Goal: Information Seeking & Learning: Learn about a topic

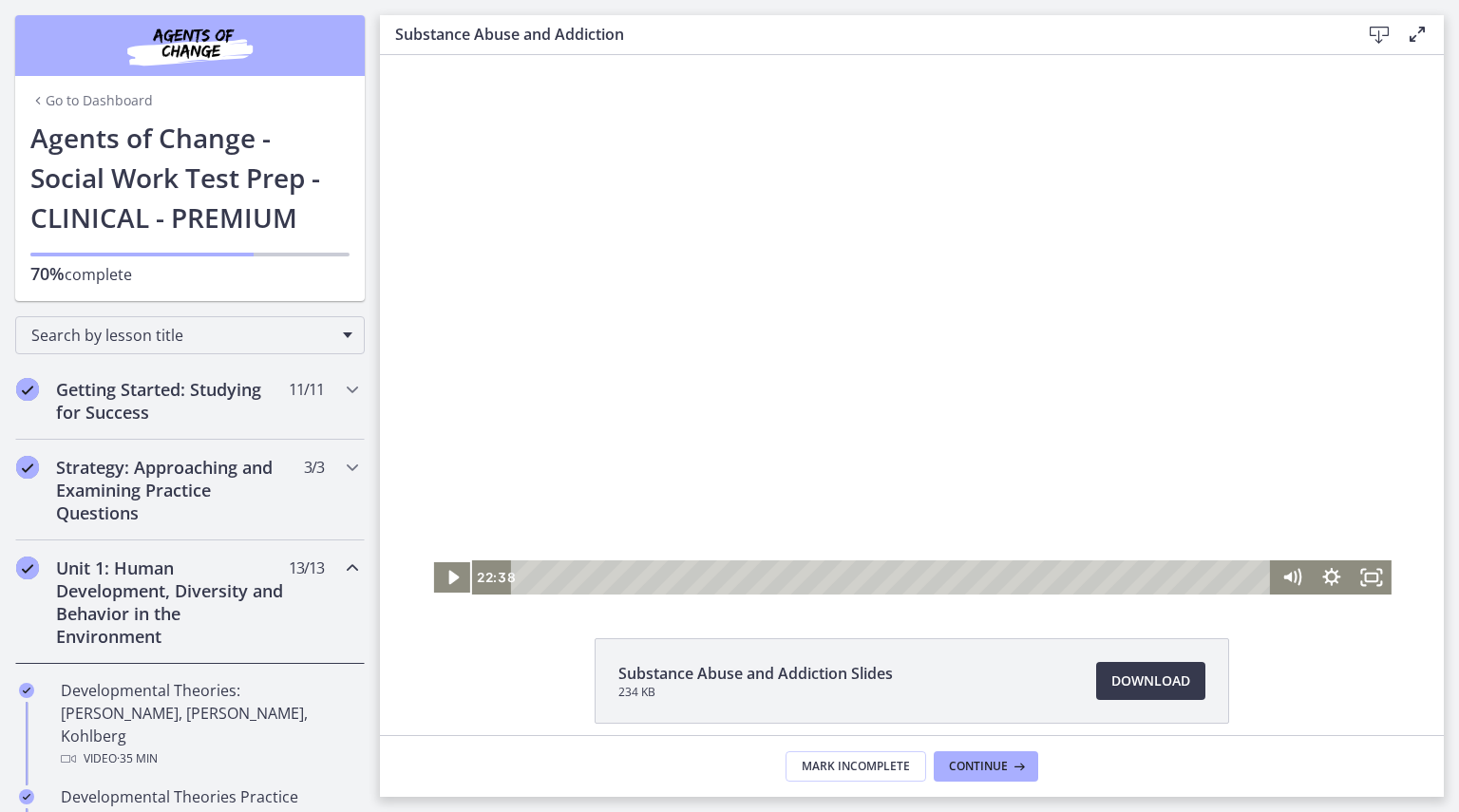
scroll to position [651, 0]
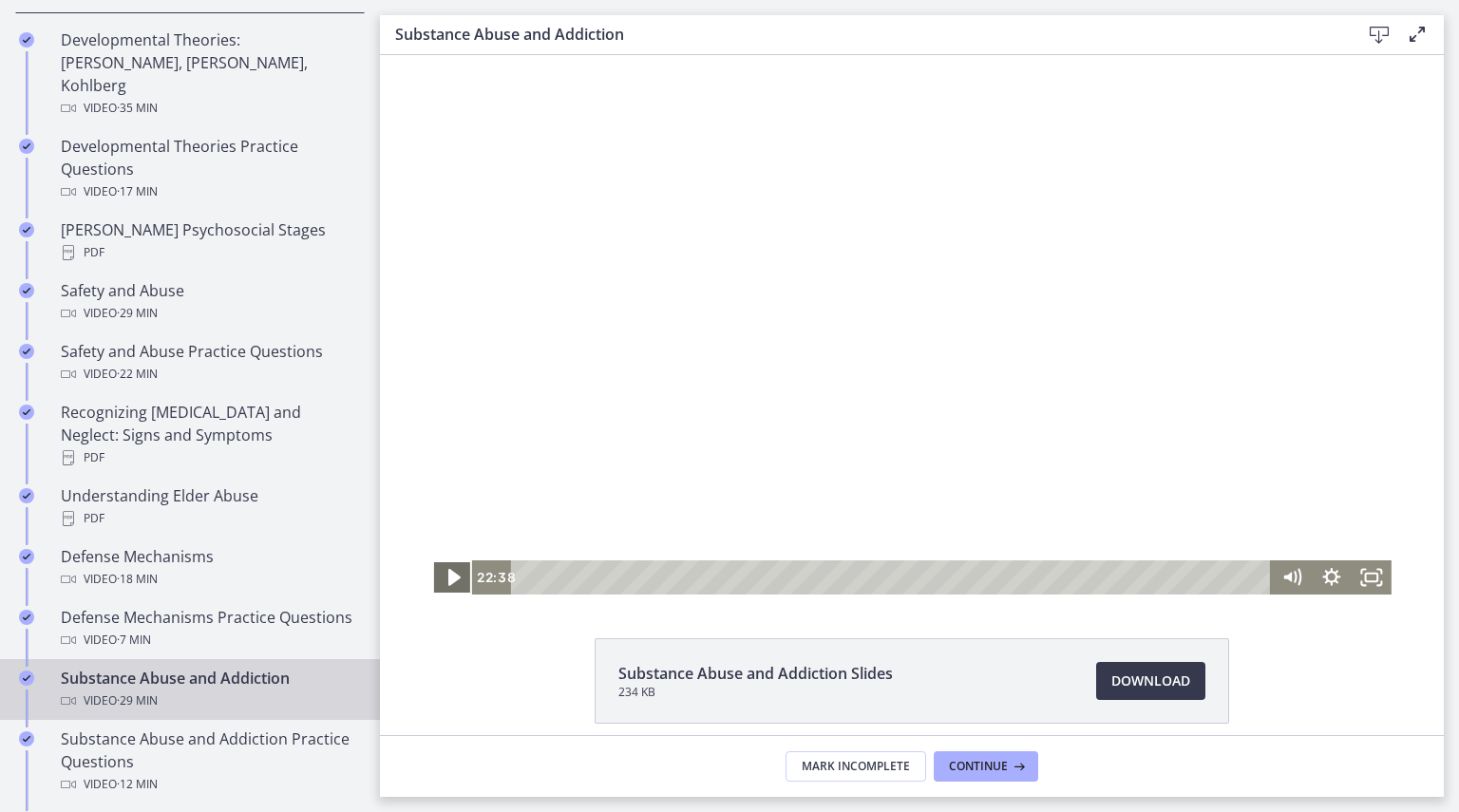
click at [448, 577] on icon "Play Video" at bounding box center [454, 578] width 13 height 17
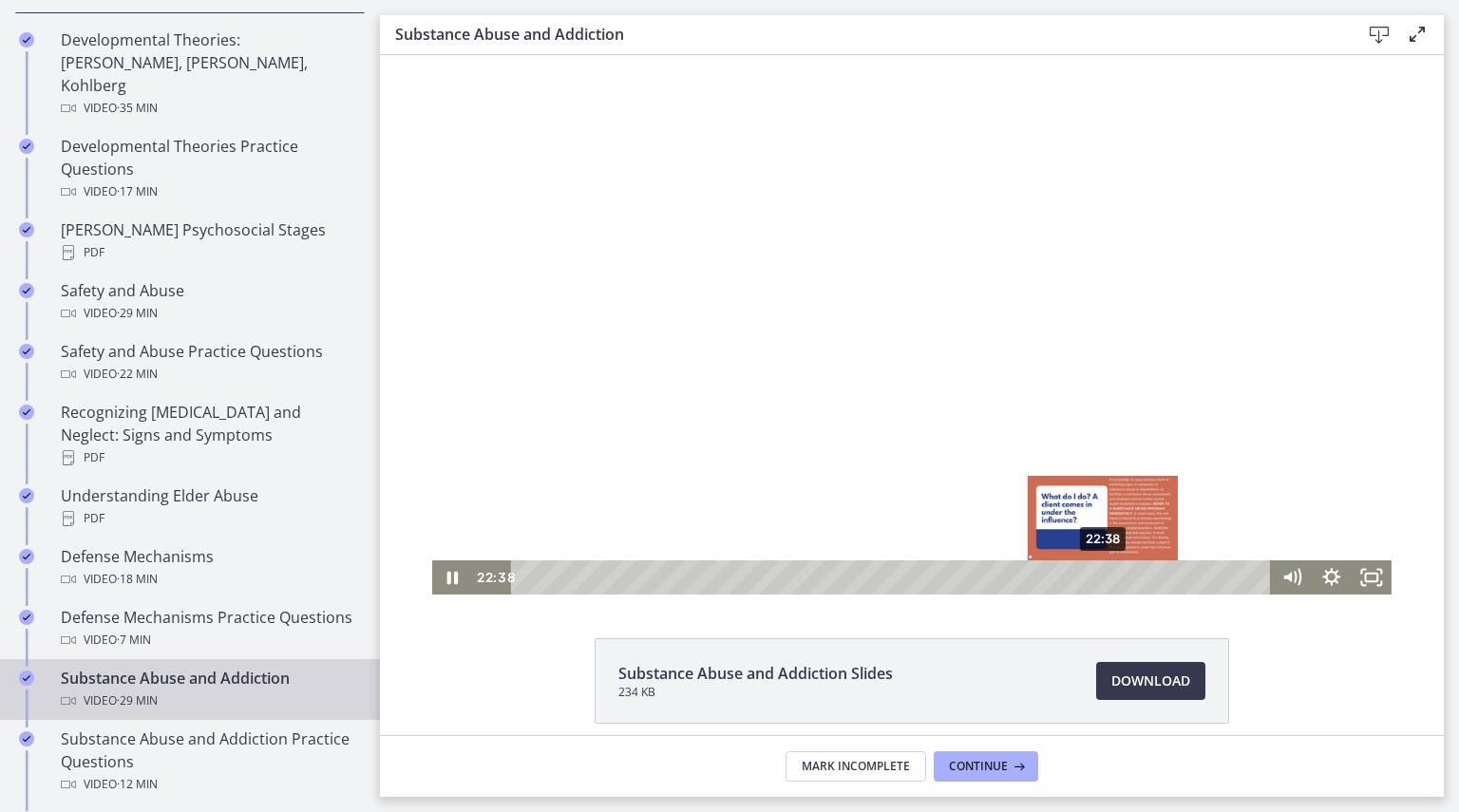
click at [1097, 574] on div "22:38" at bounding box center [893, 577] width 736 height 34
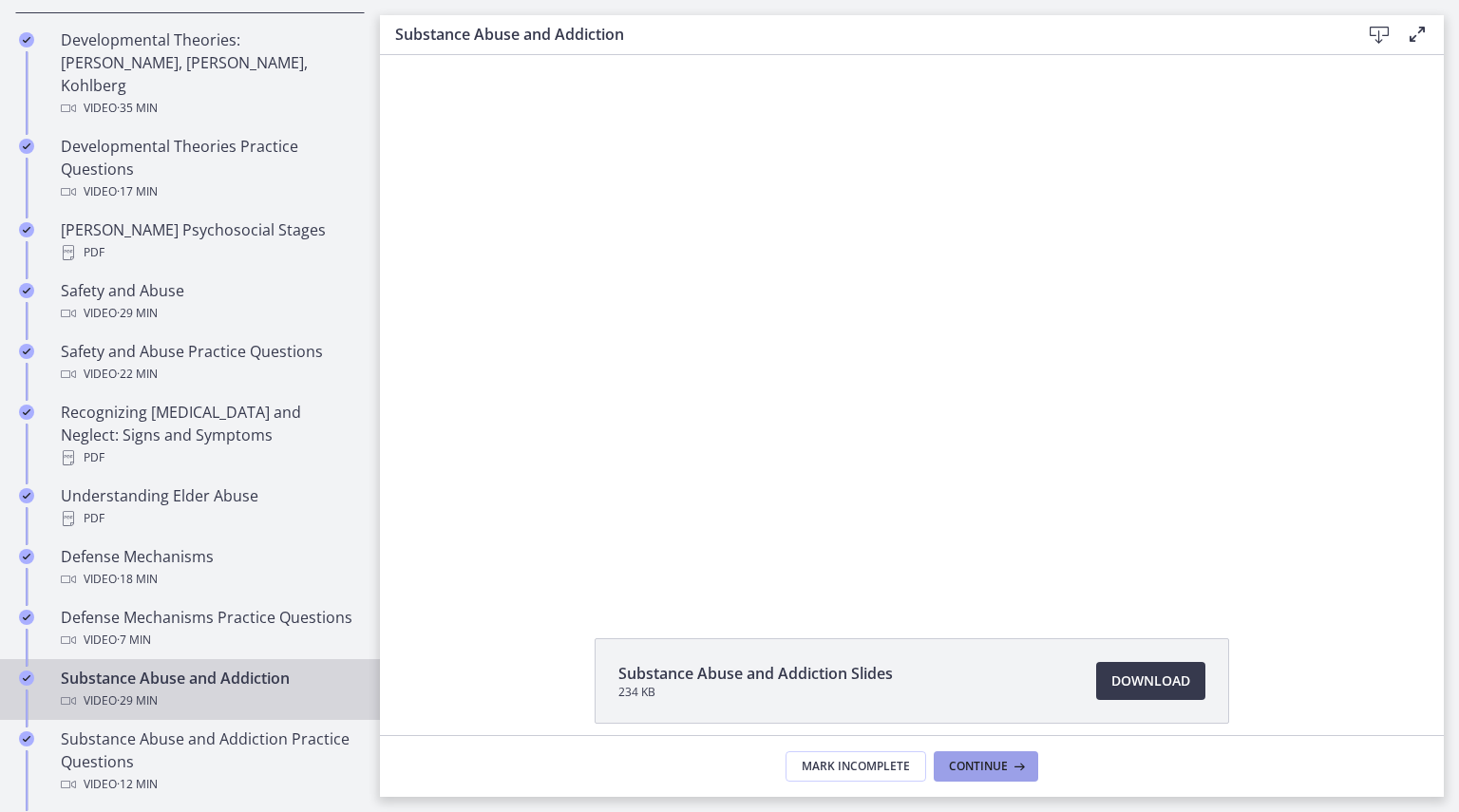
click at [1019, 768] on icon at bounding box center [1018, 766] width 19 height 16
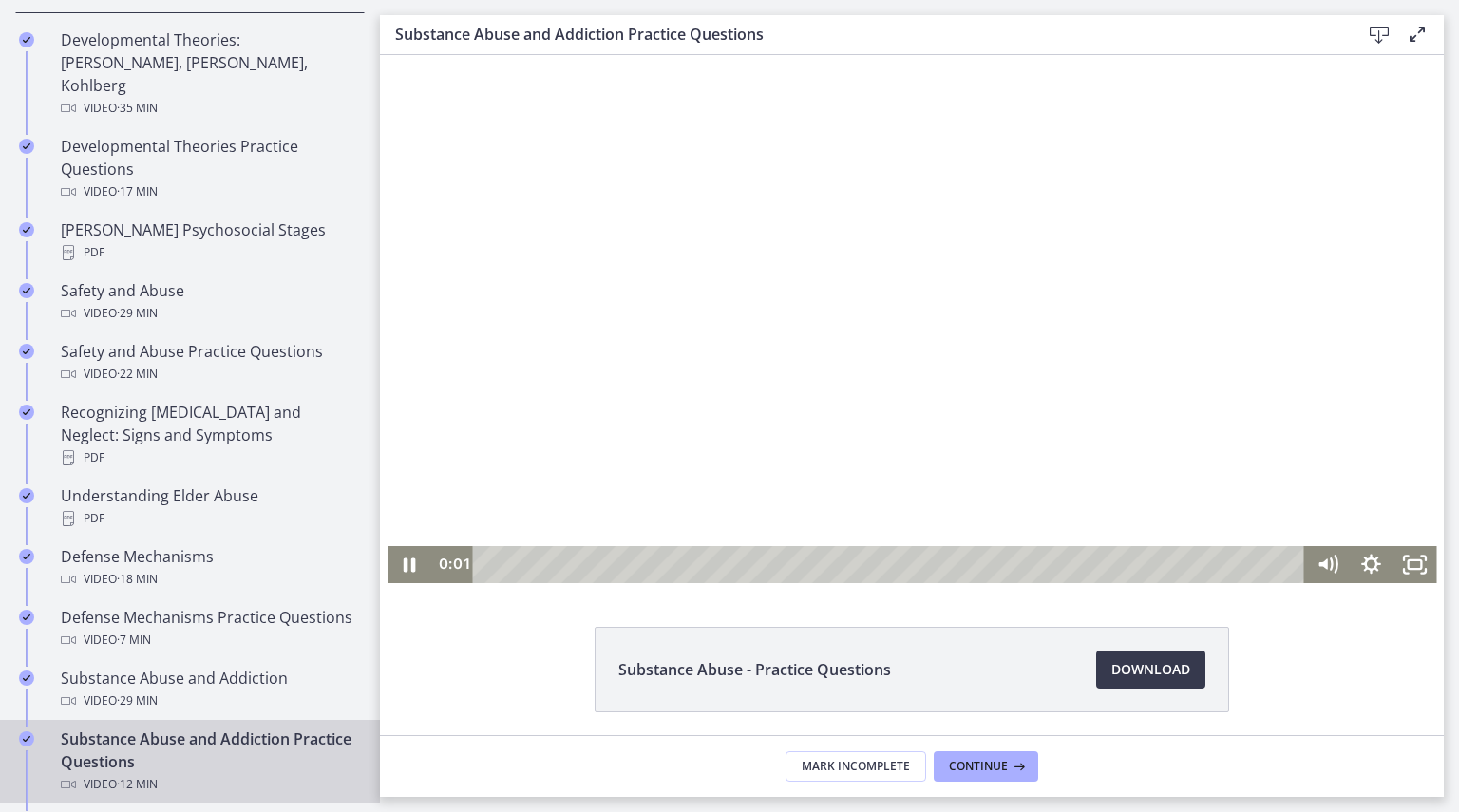
click at [489, 560] on div "Playbar" at bounding box center [892, 565] width 805 height 37
click at [1410, 562] on icon "Fullscreen" at bounding box center [1414, 565] width 44 height 37
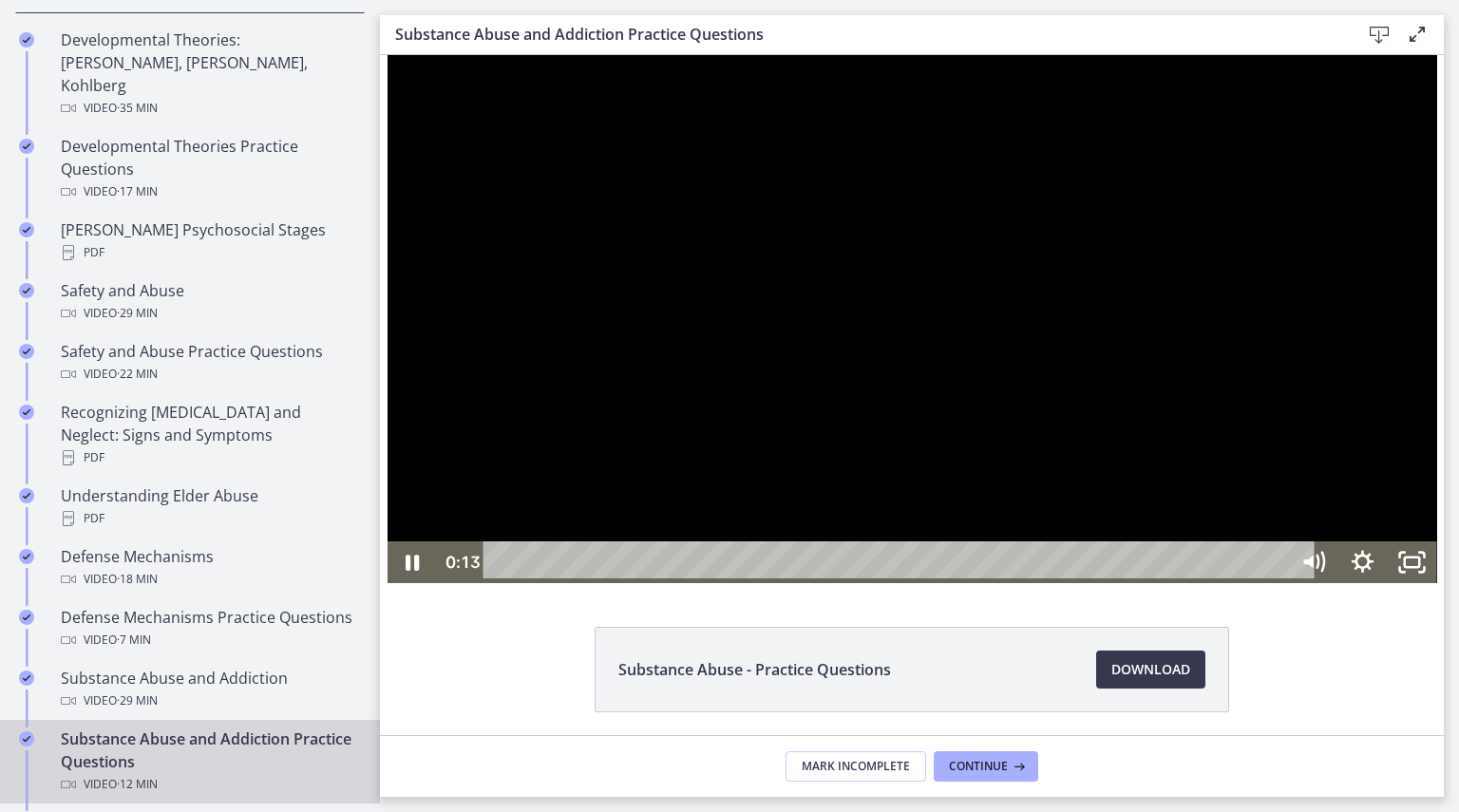
scroll to position [564, 0]
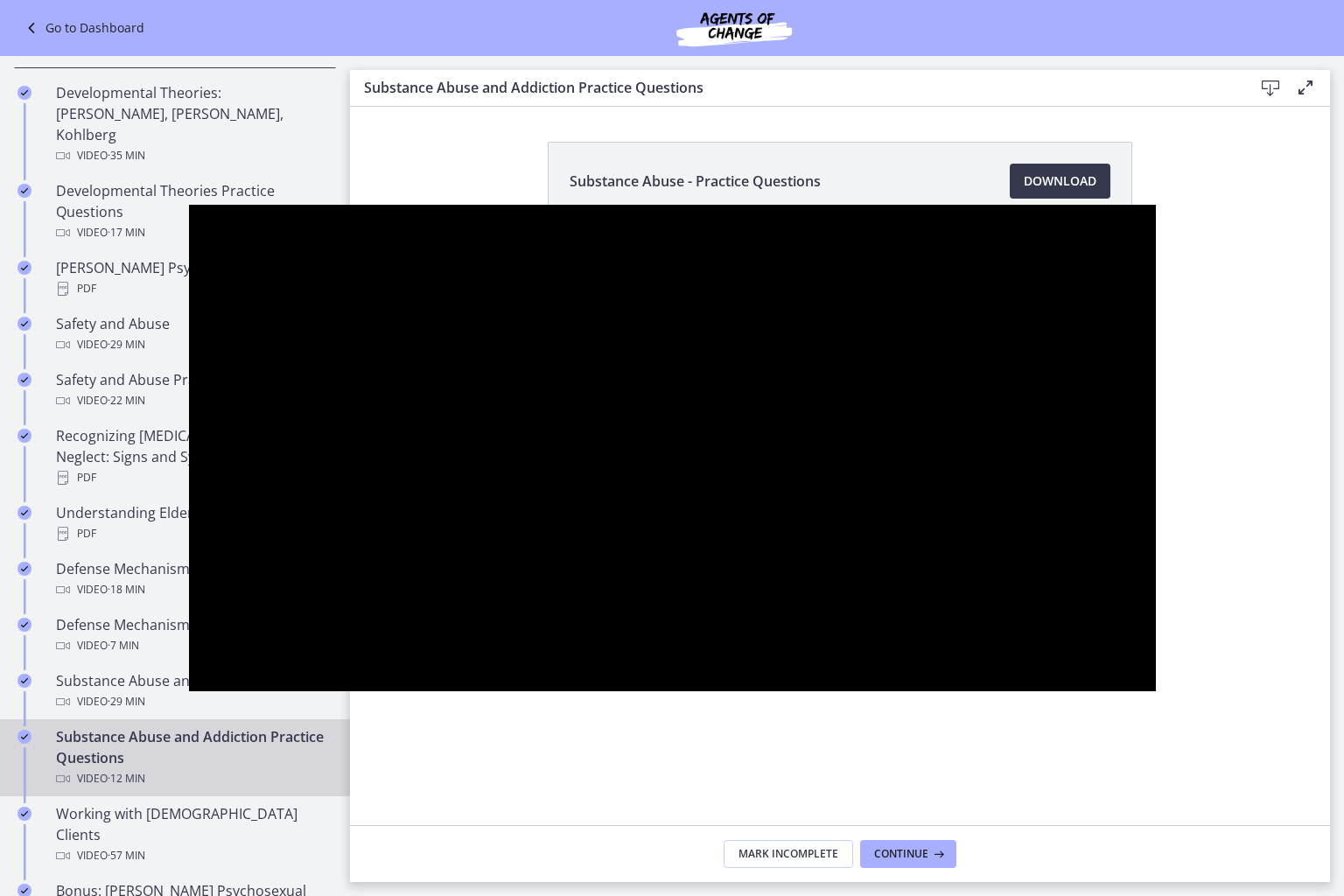
click at [1156, 623] on div at bounding box center [673, 448] width 967 height 486
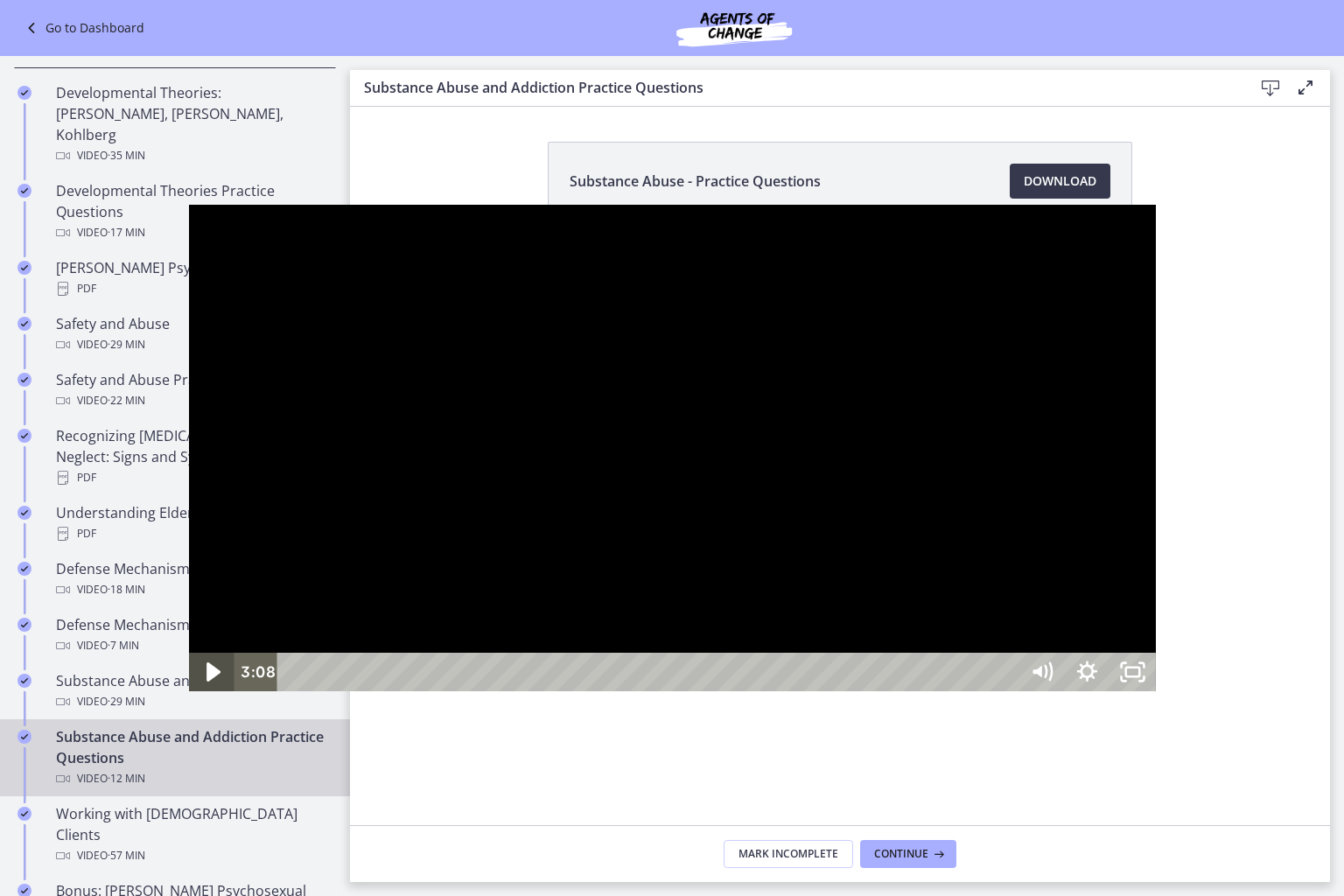
click at [187, 696] on icon "Play Video" at bounding box center [214, 673] width 55 height 46
click at [206, 680] on icon "Pause" at bounding box center [212, 672] width 13 height 15
click at [190, 691] on icon "Play Video" at bounding box center [213, 672] width 46 height 38
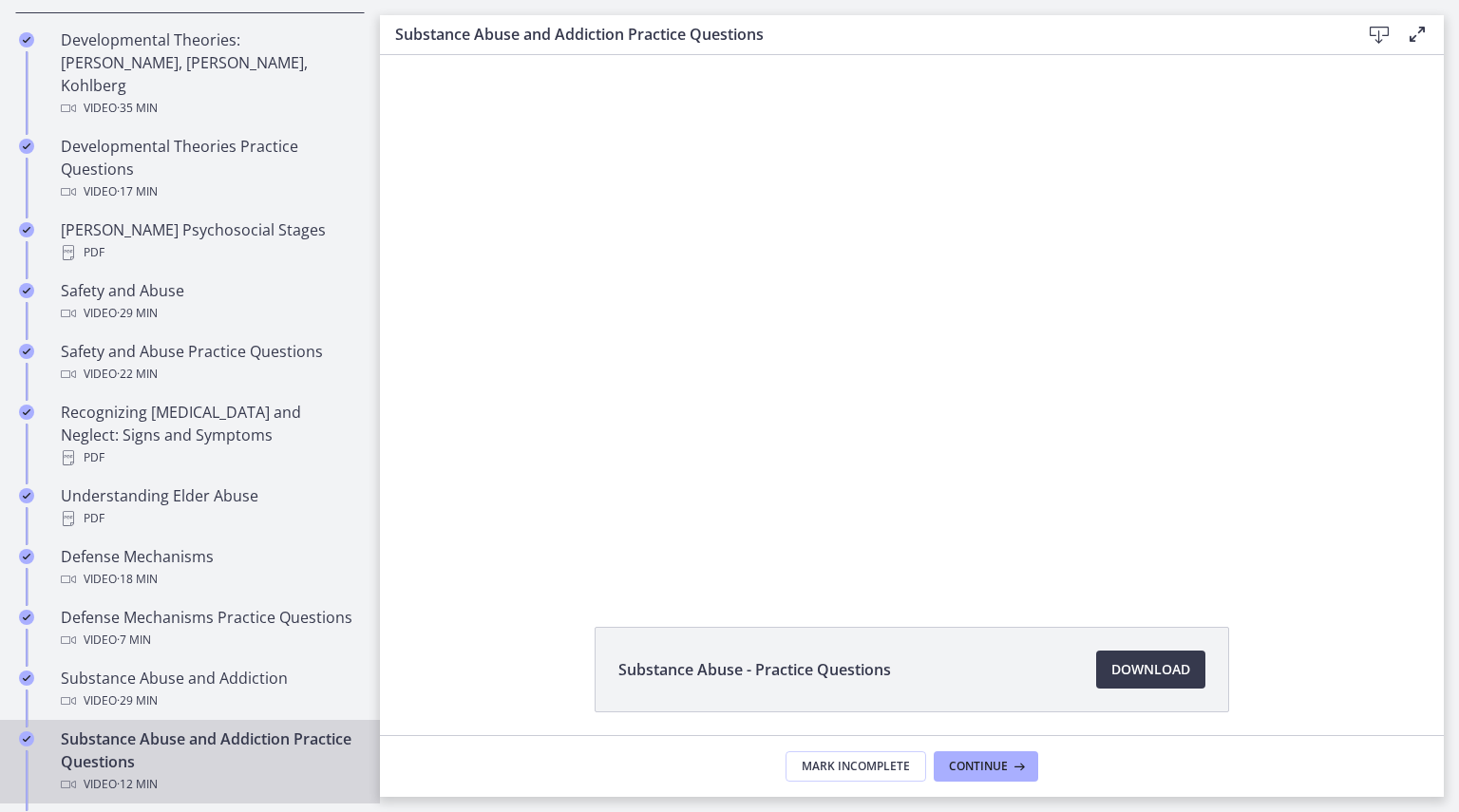
scroll to position [0, 0]
click at [1008, 772] on icon at bounding box center [1018, 766] width 19 height 16
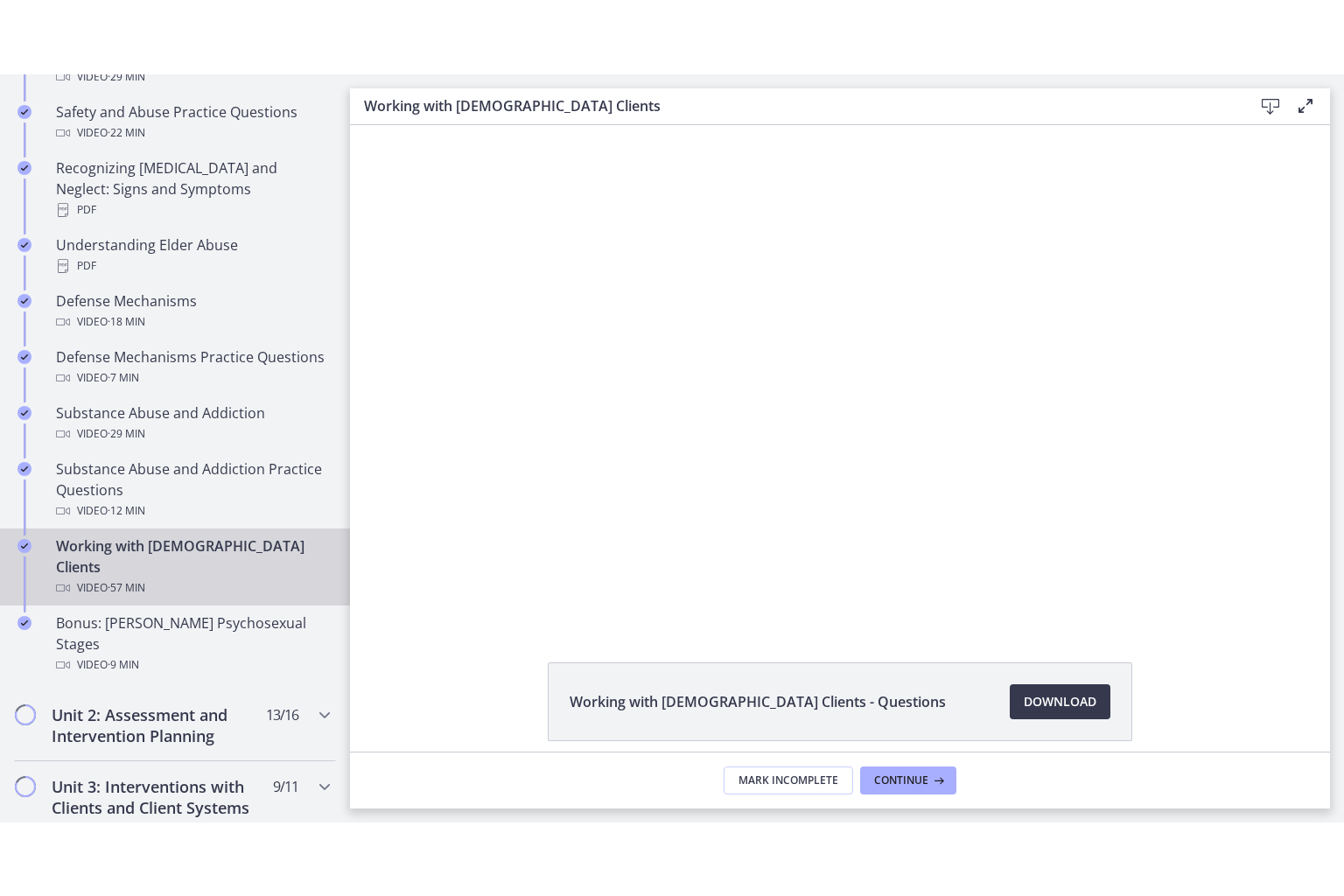
scroll to position [887, 0]
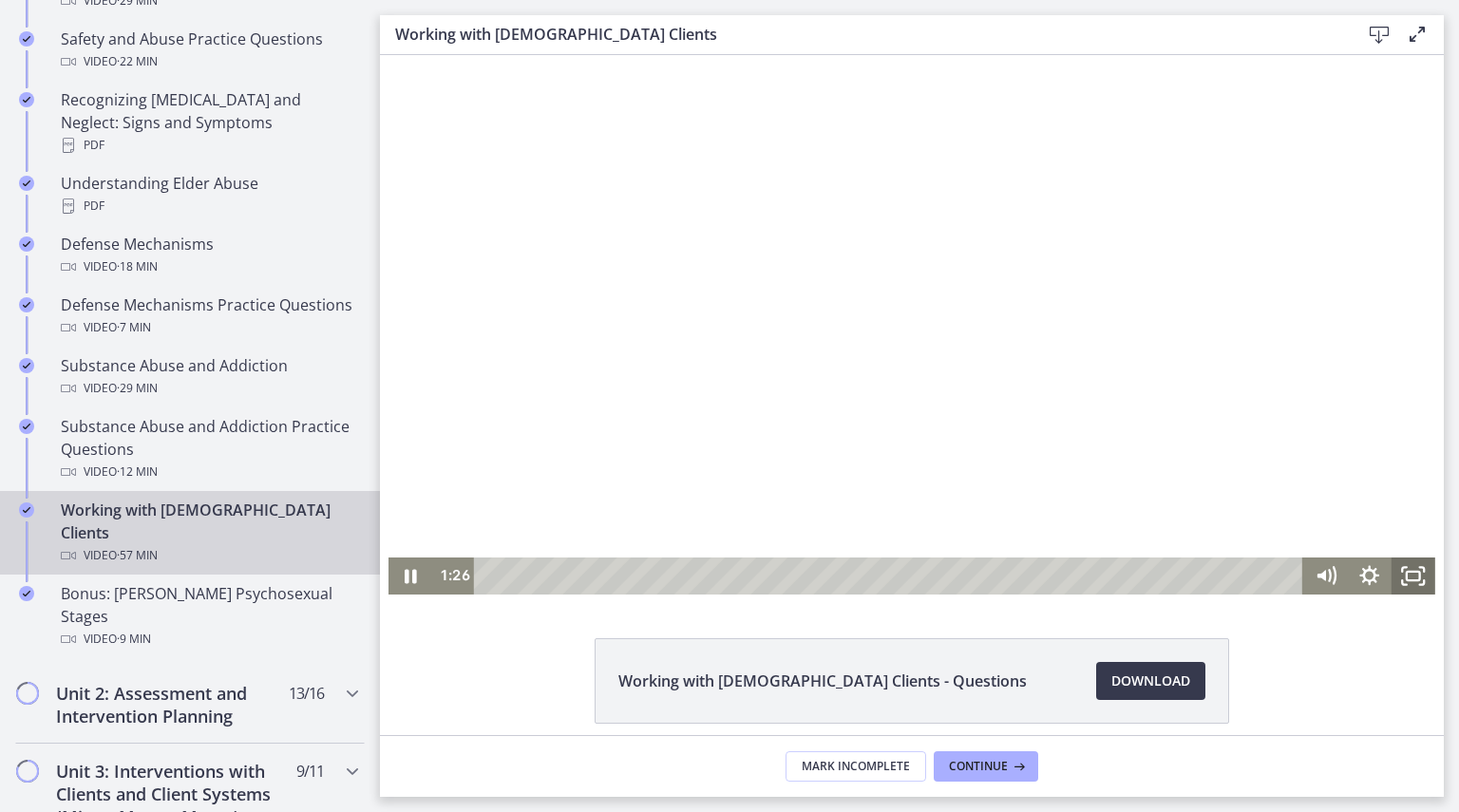
click at [1403, 578] on icon "Fullscreen" at bounding box center [1413, 576] width 44 height 37
click at [404, 575] on icon "Pause" at bounding box center [410, 577] width 15 height 17
click at [405, 575] on icon "Play Video" at bounding box center [412, 576] width 14 height 18
click at [404, 581] on icon "Pause" at bounding box center [410, 577] width 15 height 17
click at [399, 581] on icon "Play Video" at bounding box center [413, 576] width 52 height 45
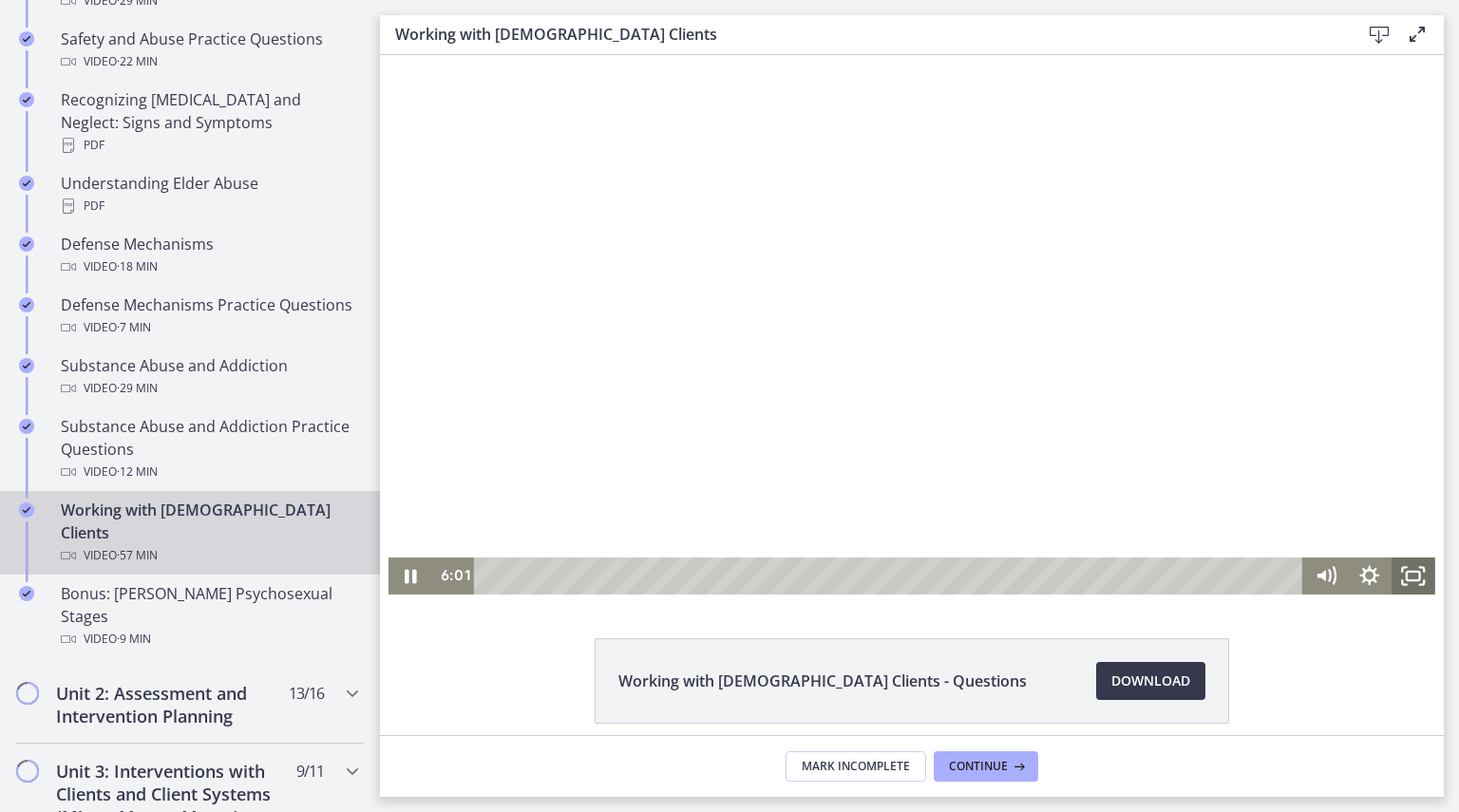
click at [1405, 576] on icon "Fullscreen" at bounding box center [1413, 576] width 44 height 37
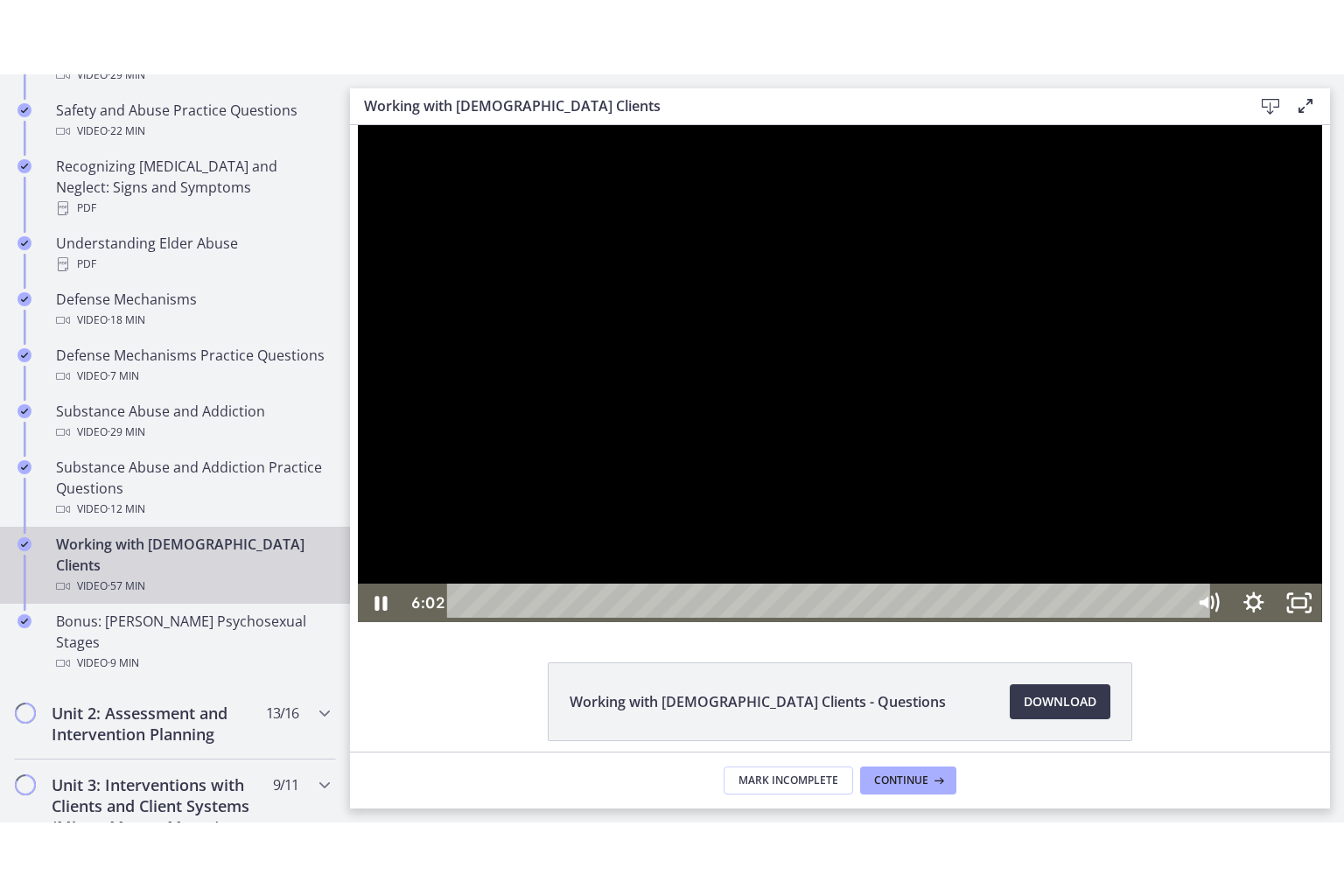
scroll to position [807, 0]
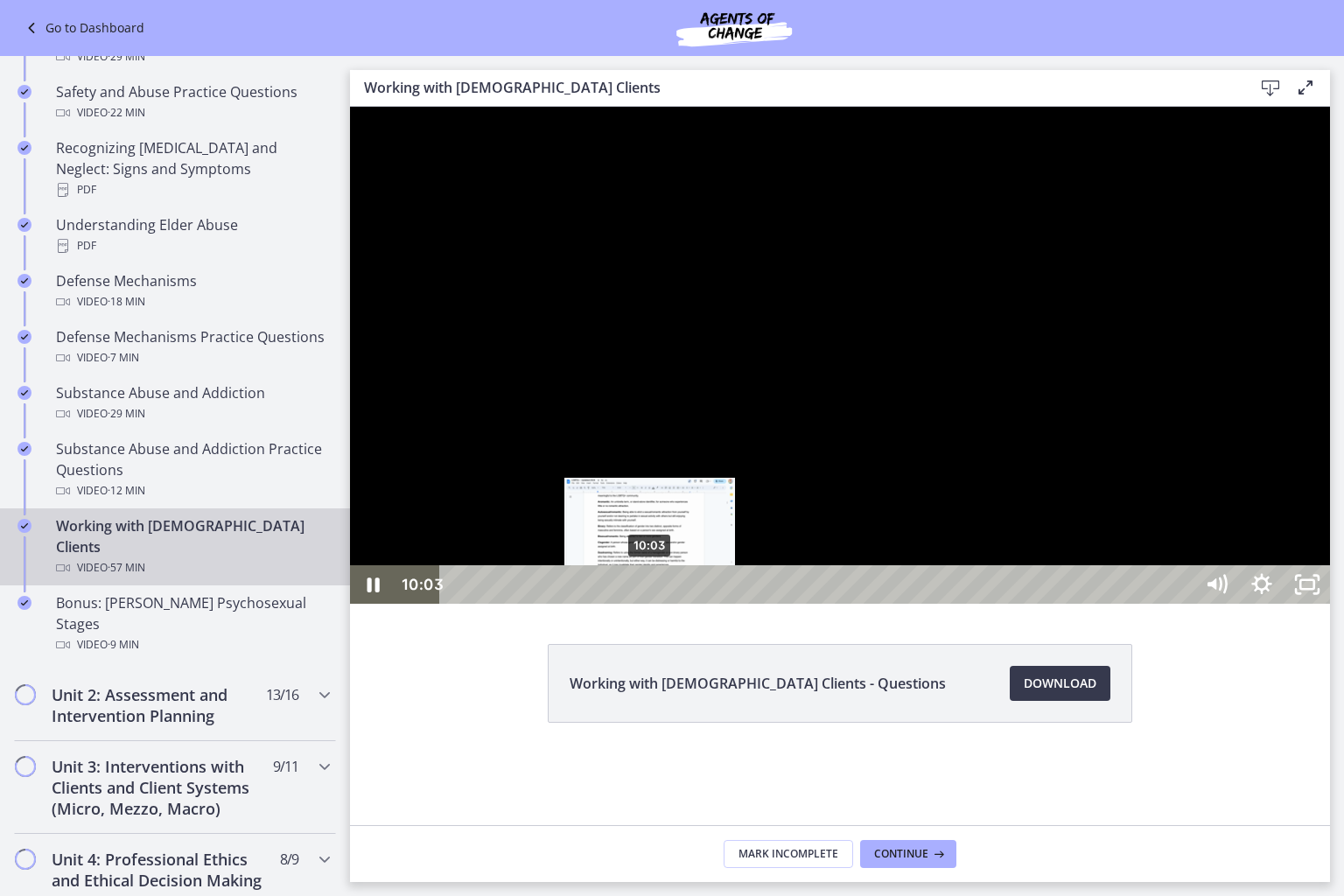
click at [651, 604] on div "10:03" at bounding box center [819, 584] width 727 height 38
click at [643, 604] on div "9:41" at bounding box center [819, 584] width 727 height 38
click at [643, 591] on div "Playbar" at bounding box center [649, 584] width 13 height 13
click at [637, 591] on div "Playbar" at bounding box center [636, 584] width 13 height 13
click at [628, 604] on div "8:54" at bounding box center [819, 584] width 727 height 38
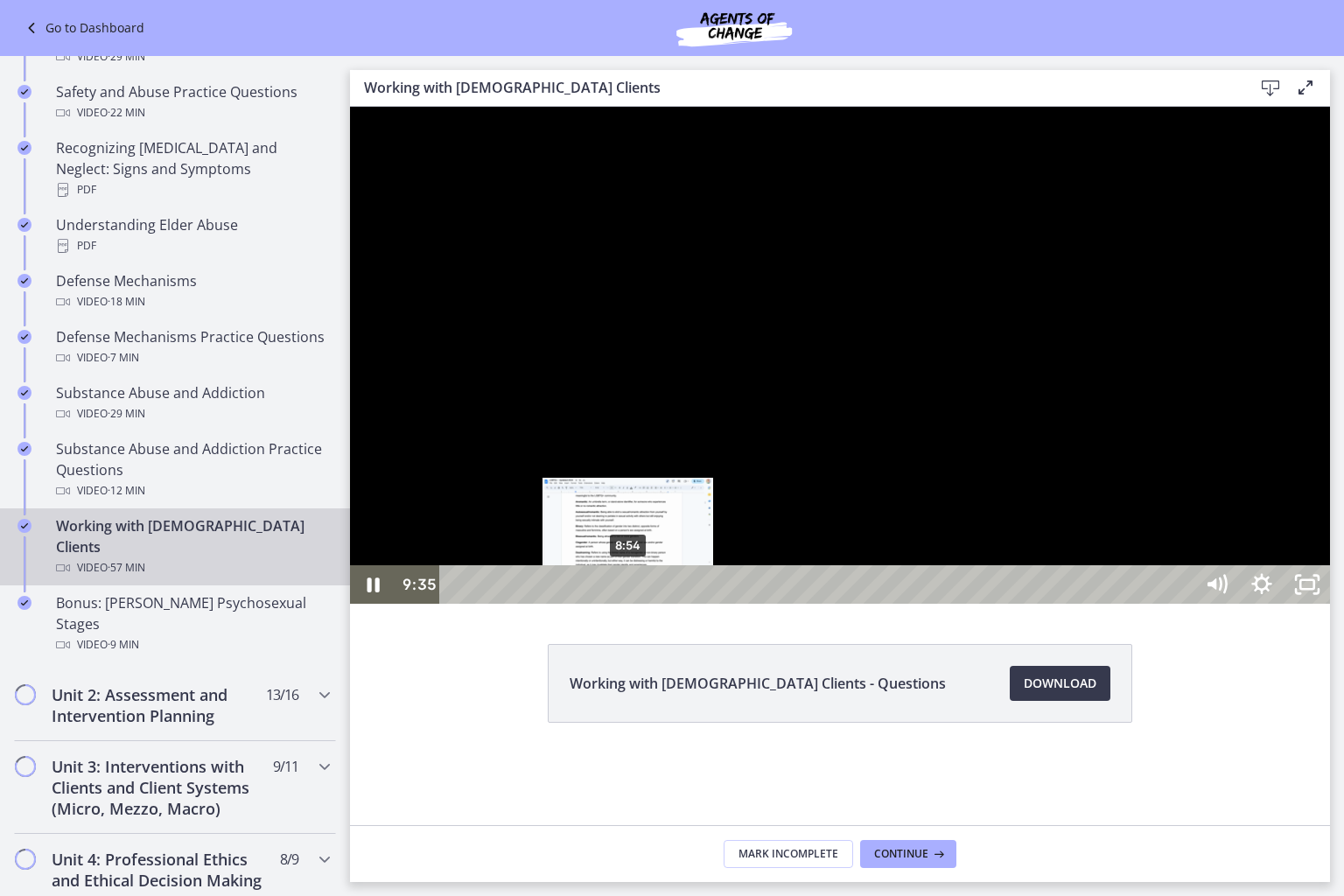
click at [628, 604] on div "8:54" at bounding box center [819, 584] width 727 height 38
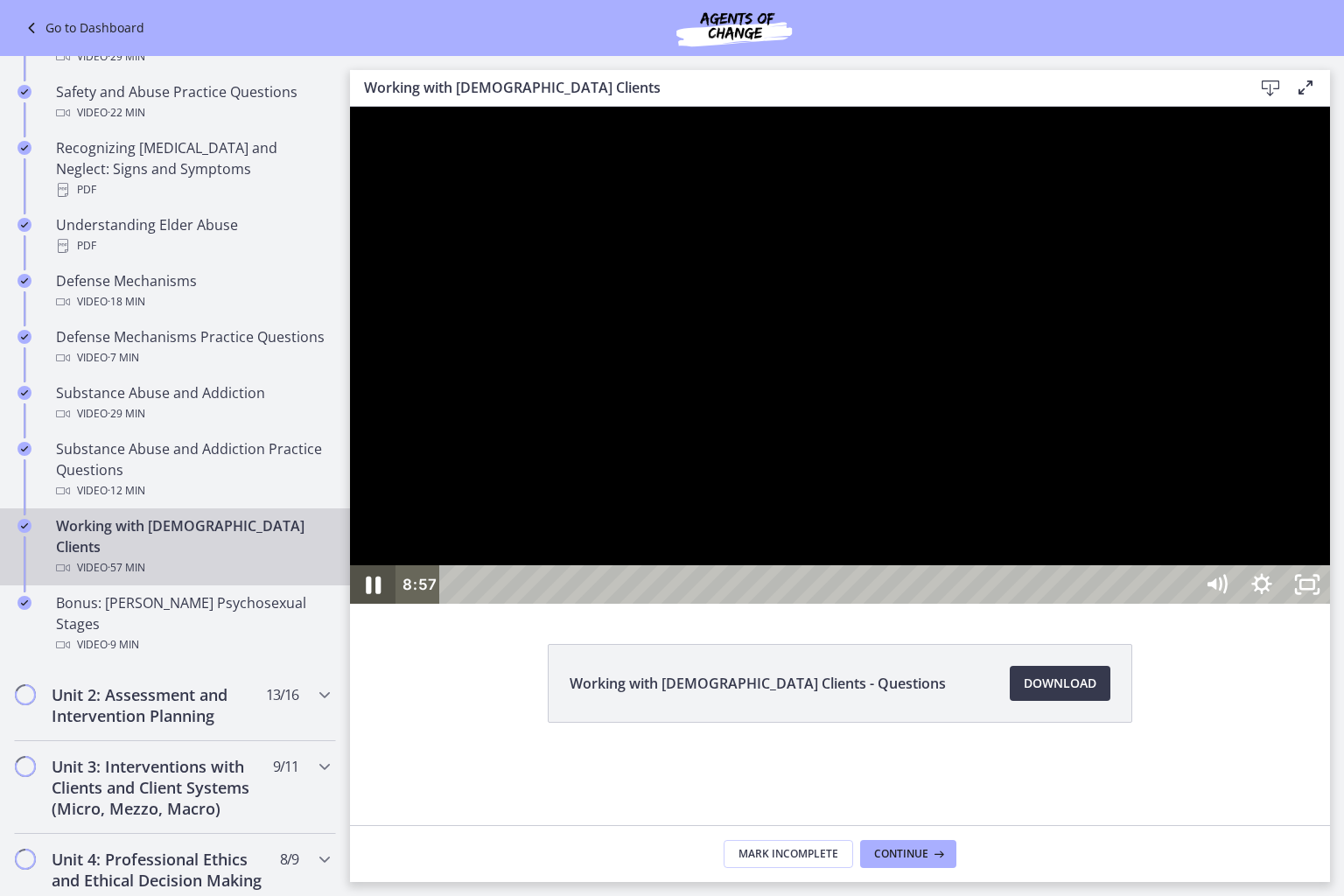
click at [382, 608] on icon "Pause" at bounding box center [373, 585] width 55 height 46
click at [372, 608] on icon "Play Video" at bounding box center [374, 585] width 55 height 46
click at [374, 608] on icon "Pause" at bounding box center [373, 585] width 55 height 46
click at [374, 594] on icon "Play Video" at bounding box center [375, 584] width 14 height 20
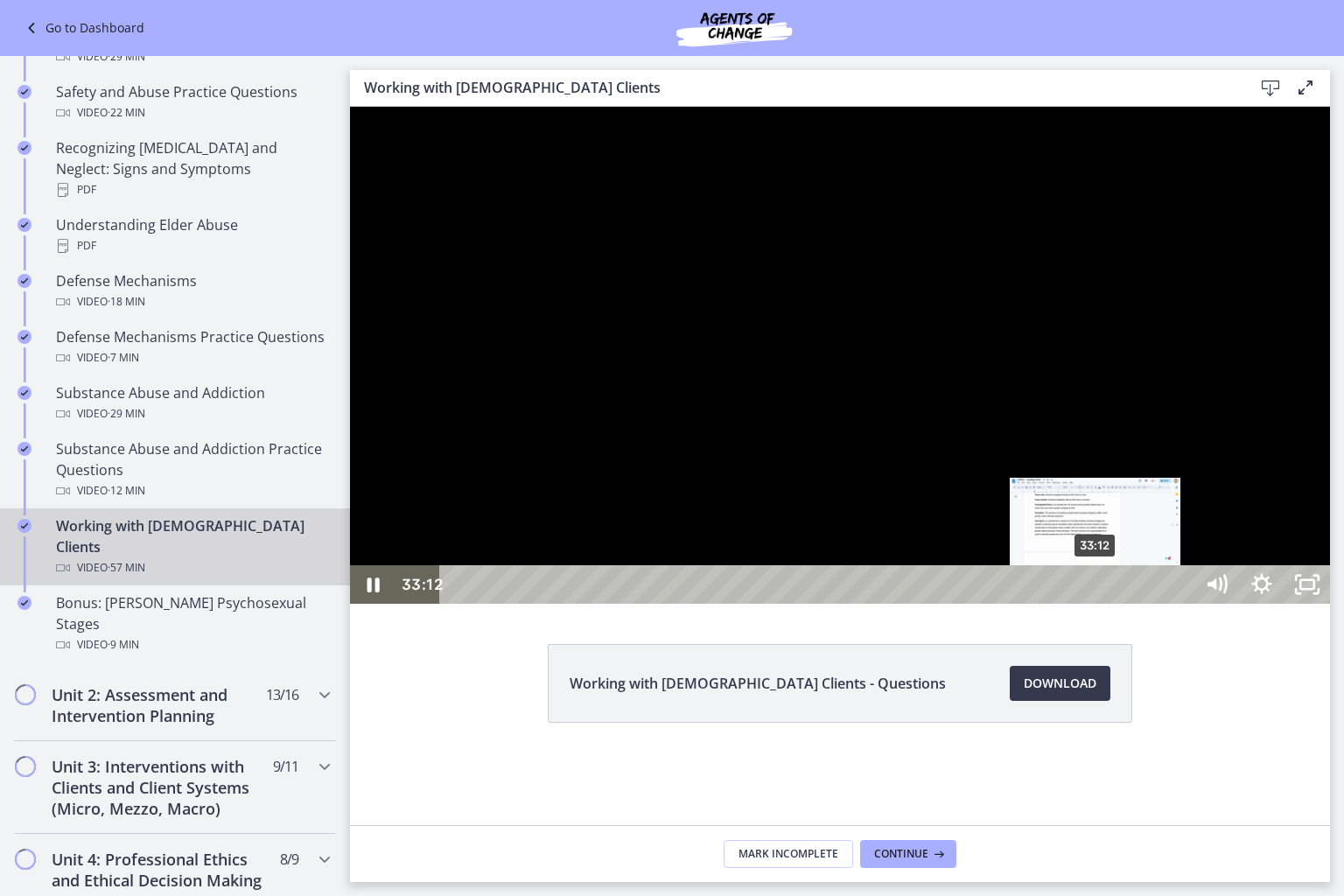
click at [1096, 604] on div "33:12" at bounding box center [819, 584] width 727 height 38
click at [1092, 591] on div "Playbar" at bounding box center [1090, 584] width 13 height 13
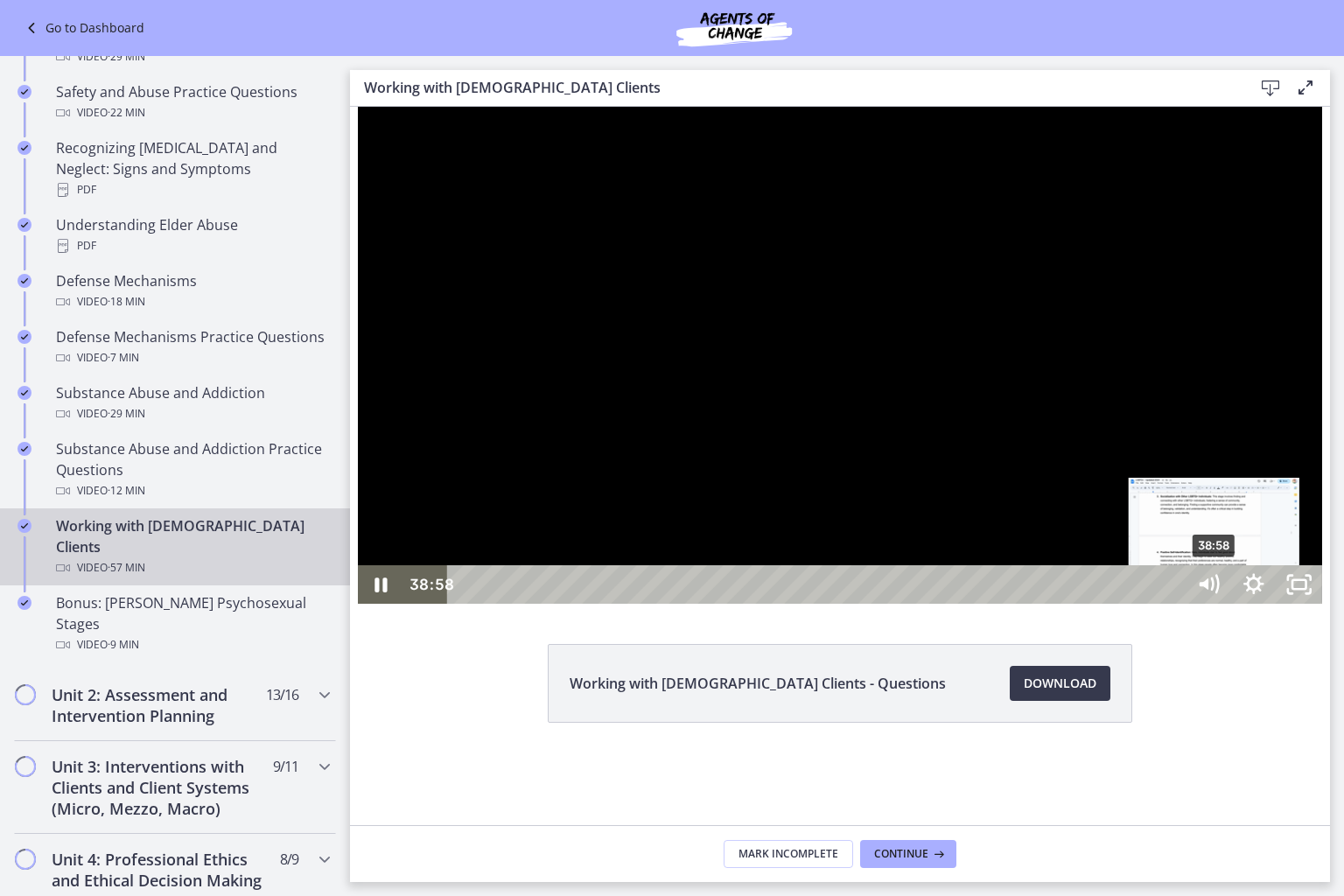
click at [1174, 604] on div "38:58" at bounding box center [819, 584] width 710 height 38
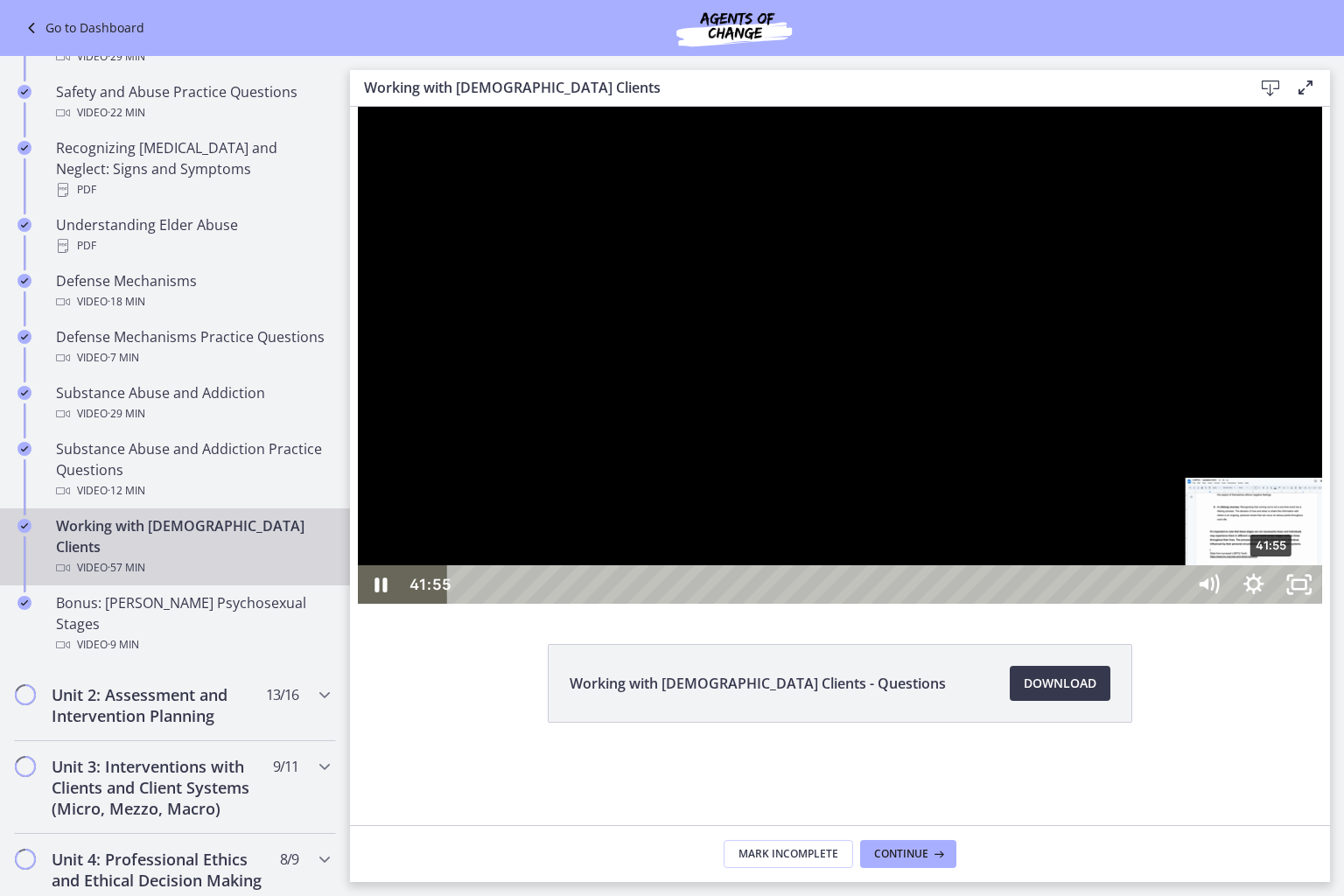
click at [1174, 604] on div "41:55" at bounding box center [819, 584] width 710 height 38
click at [1174, 604] on div "43:11" at bounding box center [819, 584] width 710 height 38
click at [1174, 604] on div "44:05" at bounding box center [819, 584] width 710 height 38
click at [1174, 604] on div "44:52" at bounding box center [819, 584] width 710 height 38
click at [1174, 604] on div "46:24" at bounding box center [819, 584] width 710 height 38
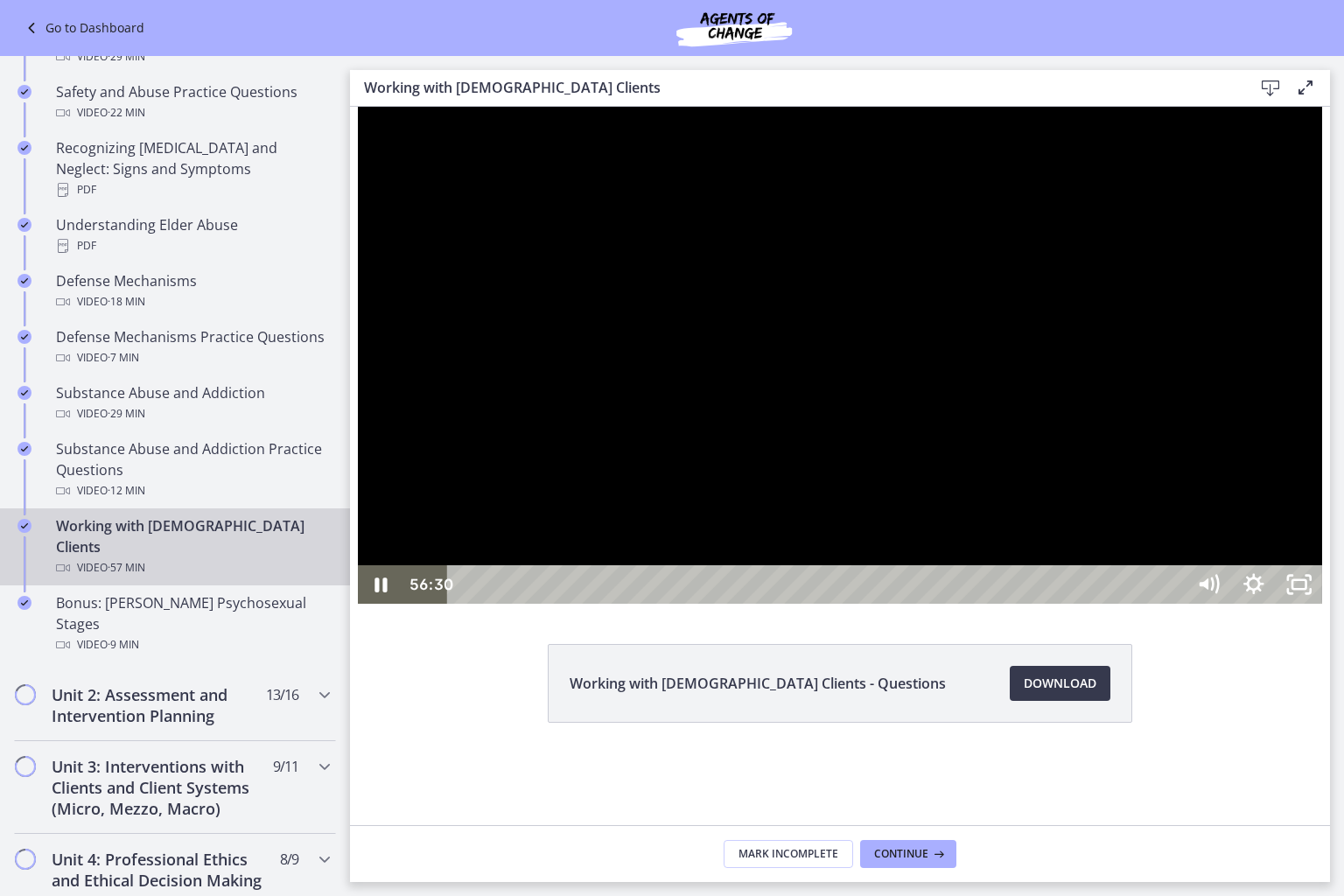
click at [1323, 604] on div at bounding box center [840, 355] width 964 height 497
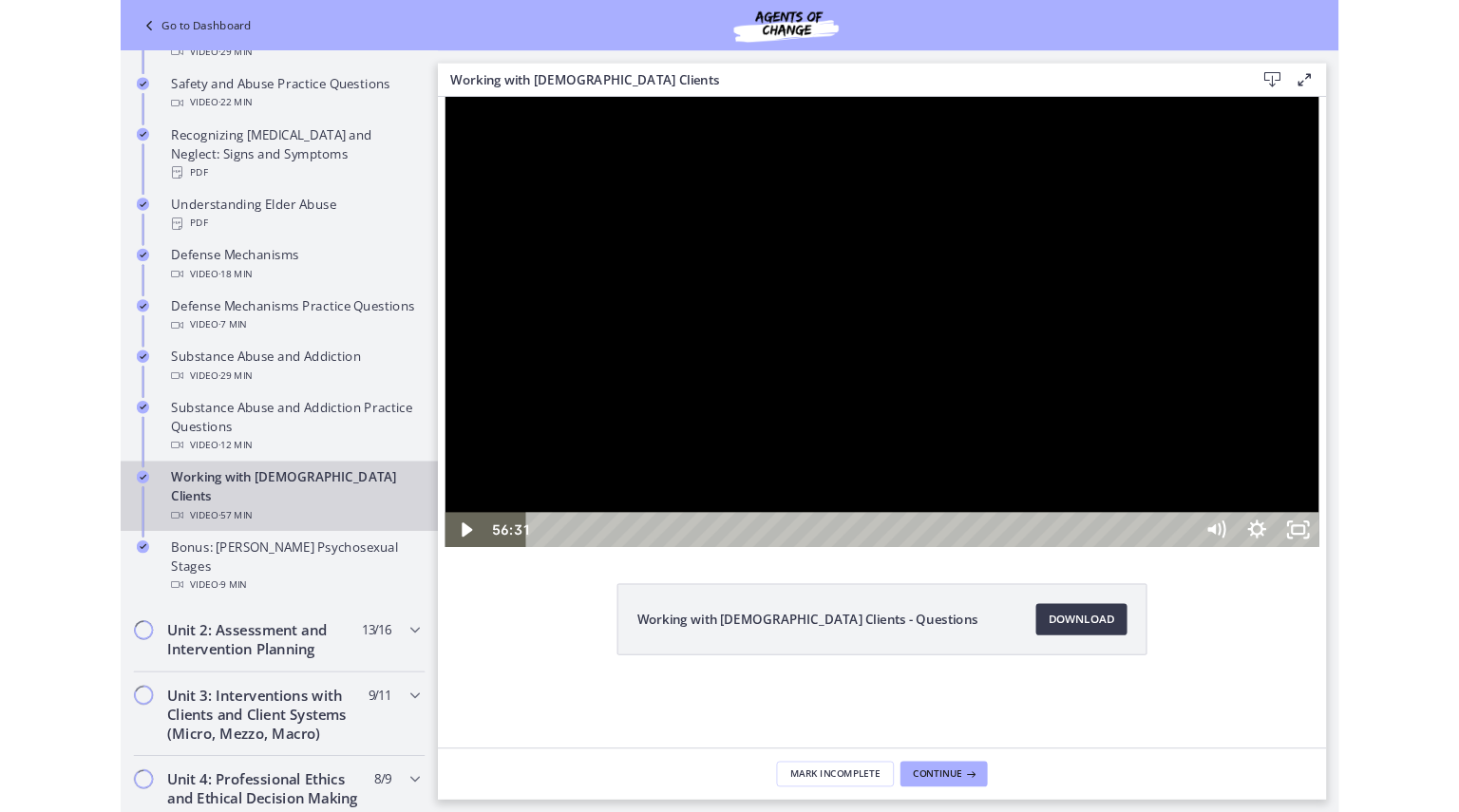
scroll to position [963, 0]
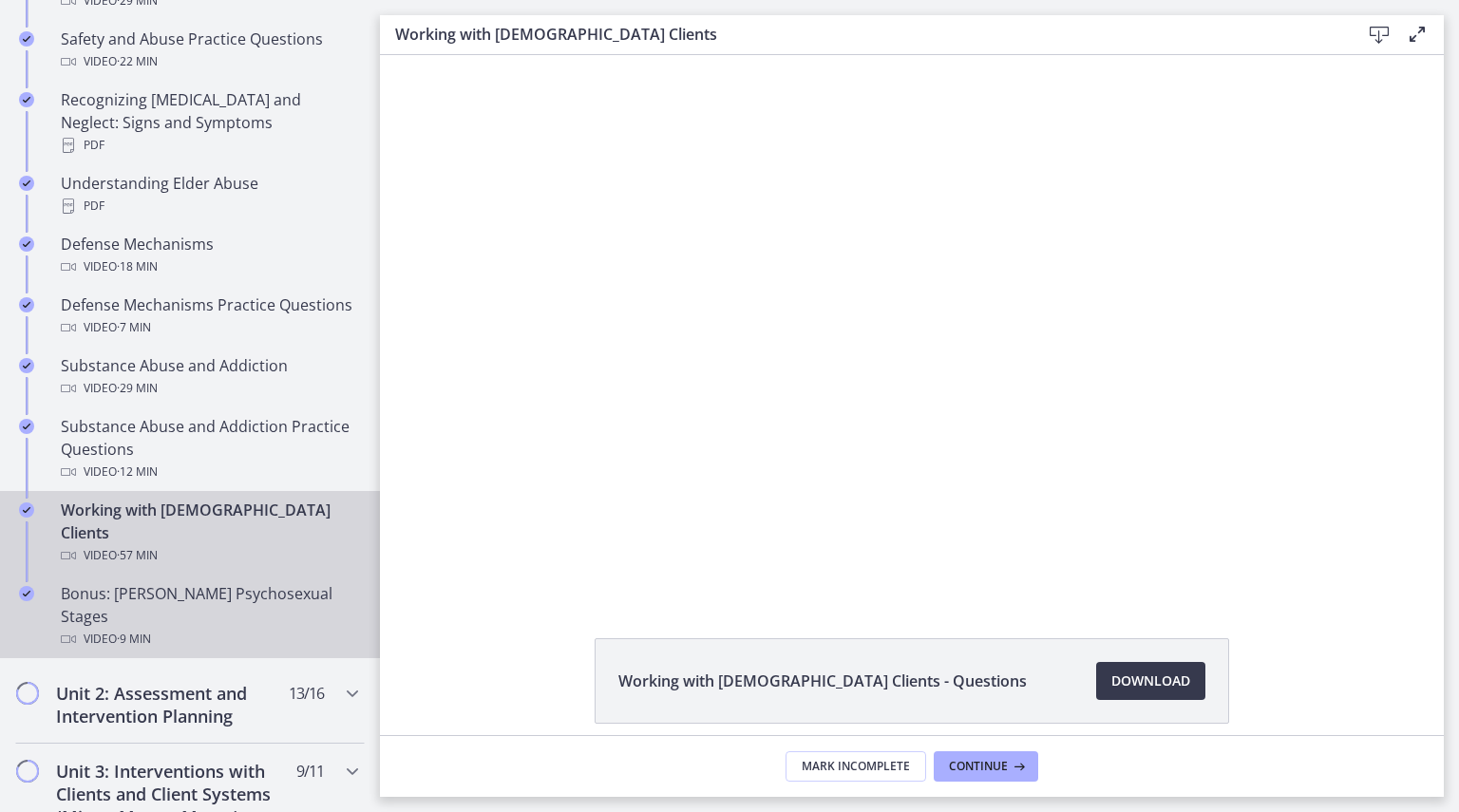
click at [192, 582] on div "Bonus: [PERSON_NAME] Psychosexual Stages Video · 9 min" at bounding box center [210, 616] width 297 height 69
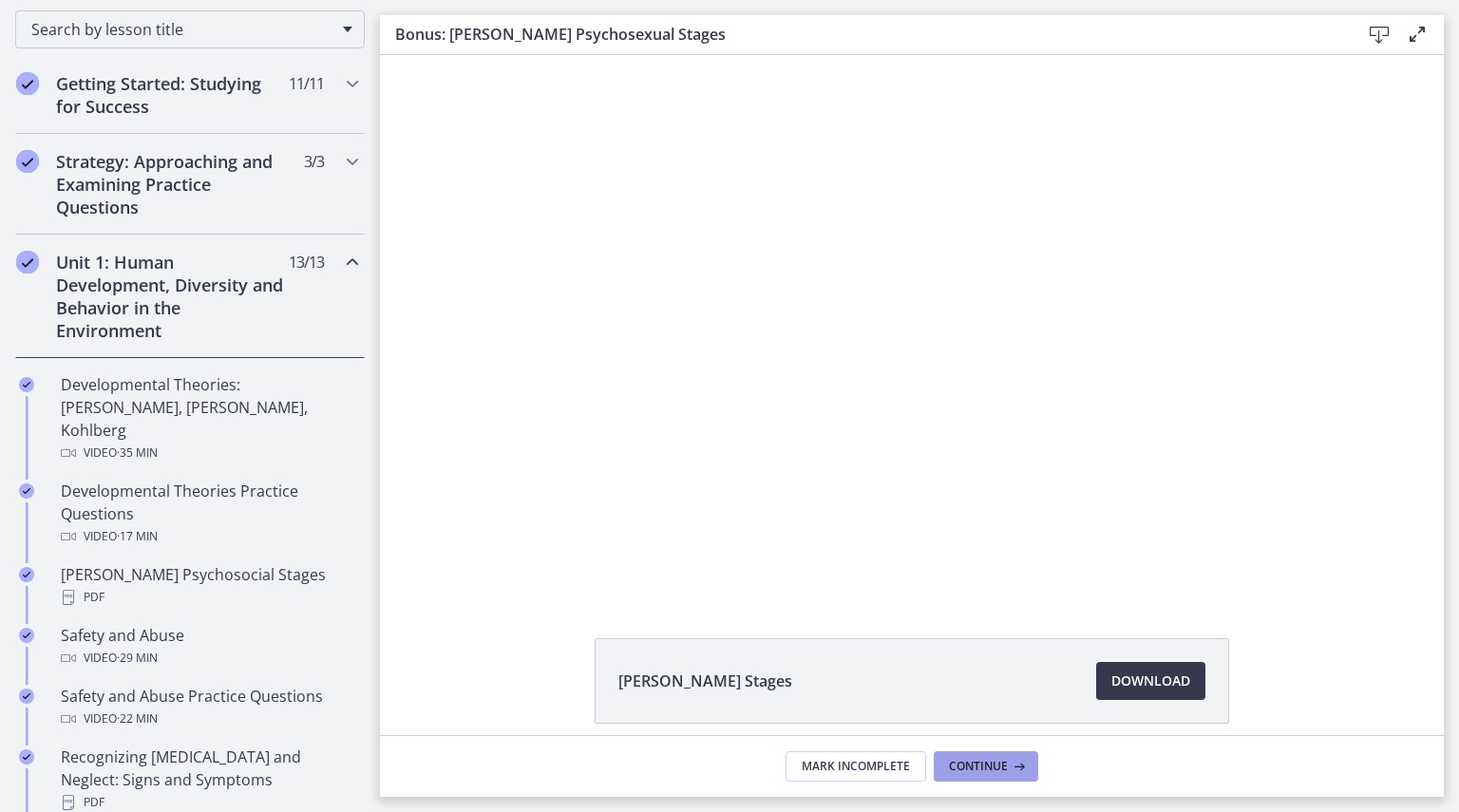
scroll to position [308, 0]
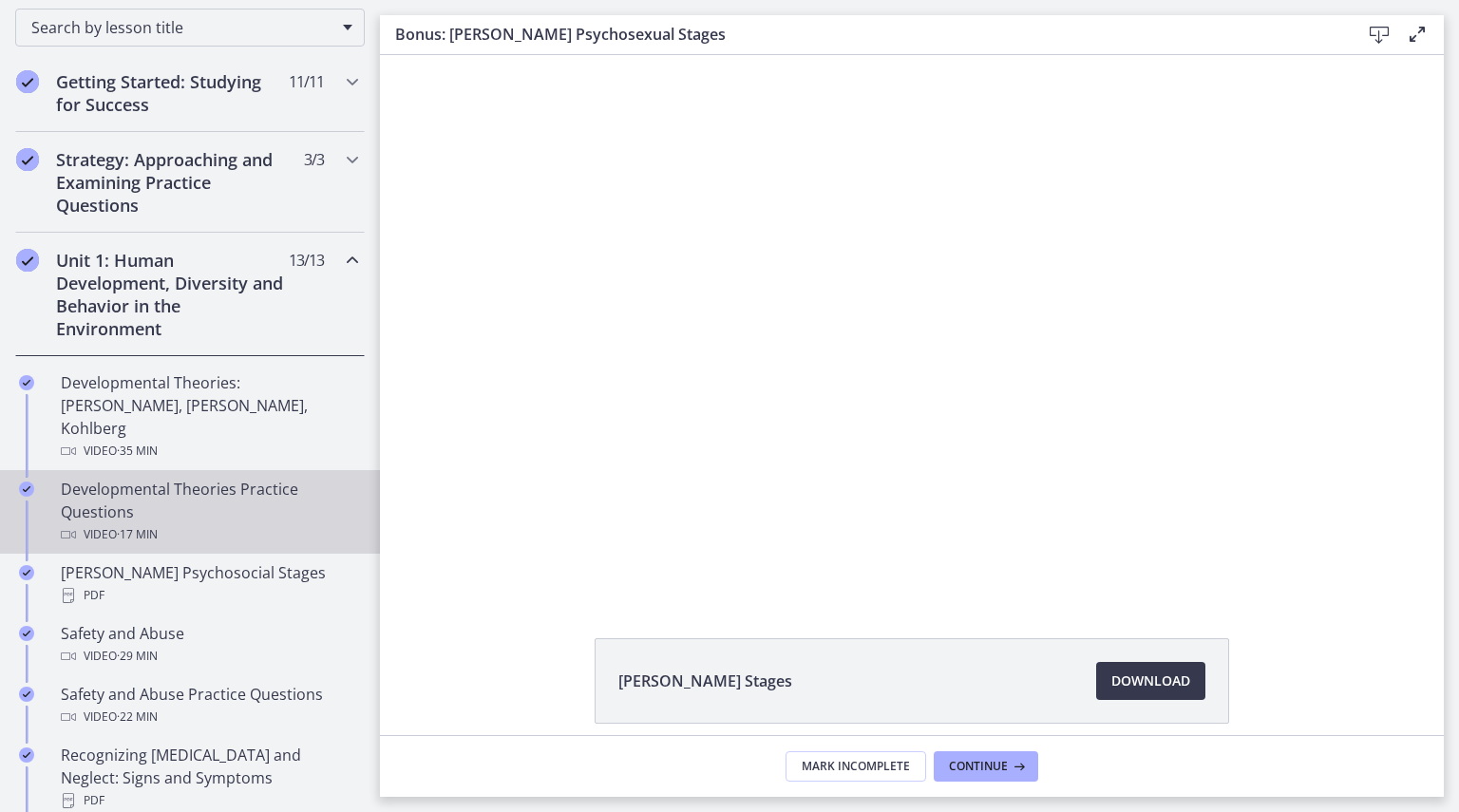
click at [235, 492] on div "Developmental Theories Practice Questions Video · 17 min" at bounding box center [210, 512] width 297 height 69
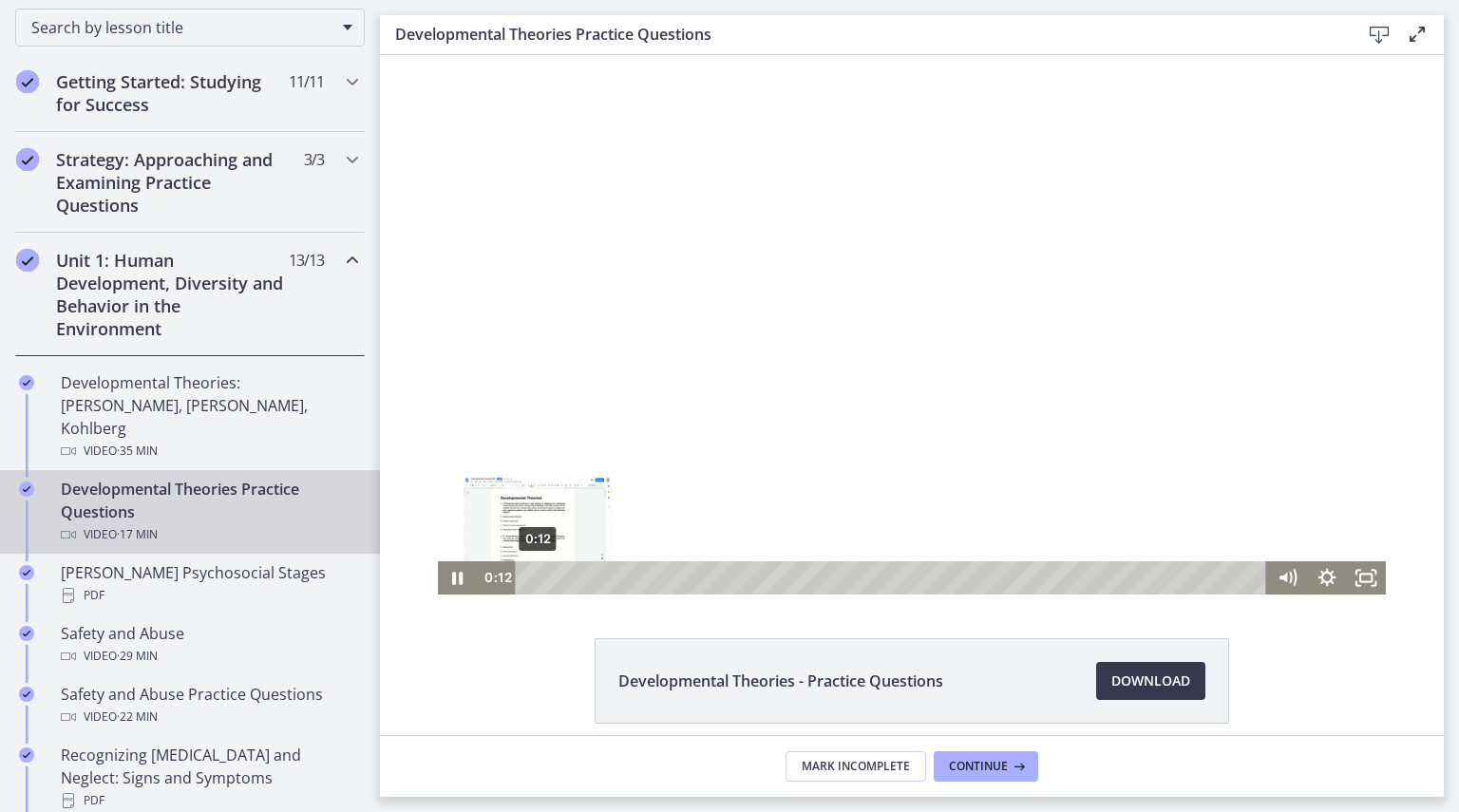
click at [531, 573] on div "0:12" at bounding box center [893, 578] width 728 height 33
click at [530, 577] on div "0:01" at bounding box center [893, 578] width 728 height 33
click at [1346, 575] on icon "Fullscreen" at bounding box center [1367, 577] width 48 height 40
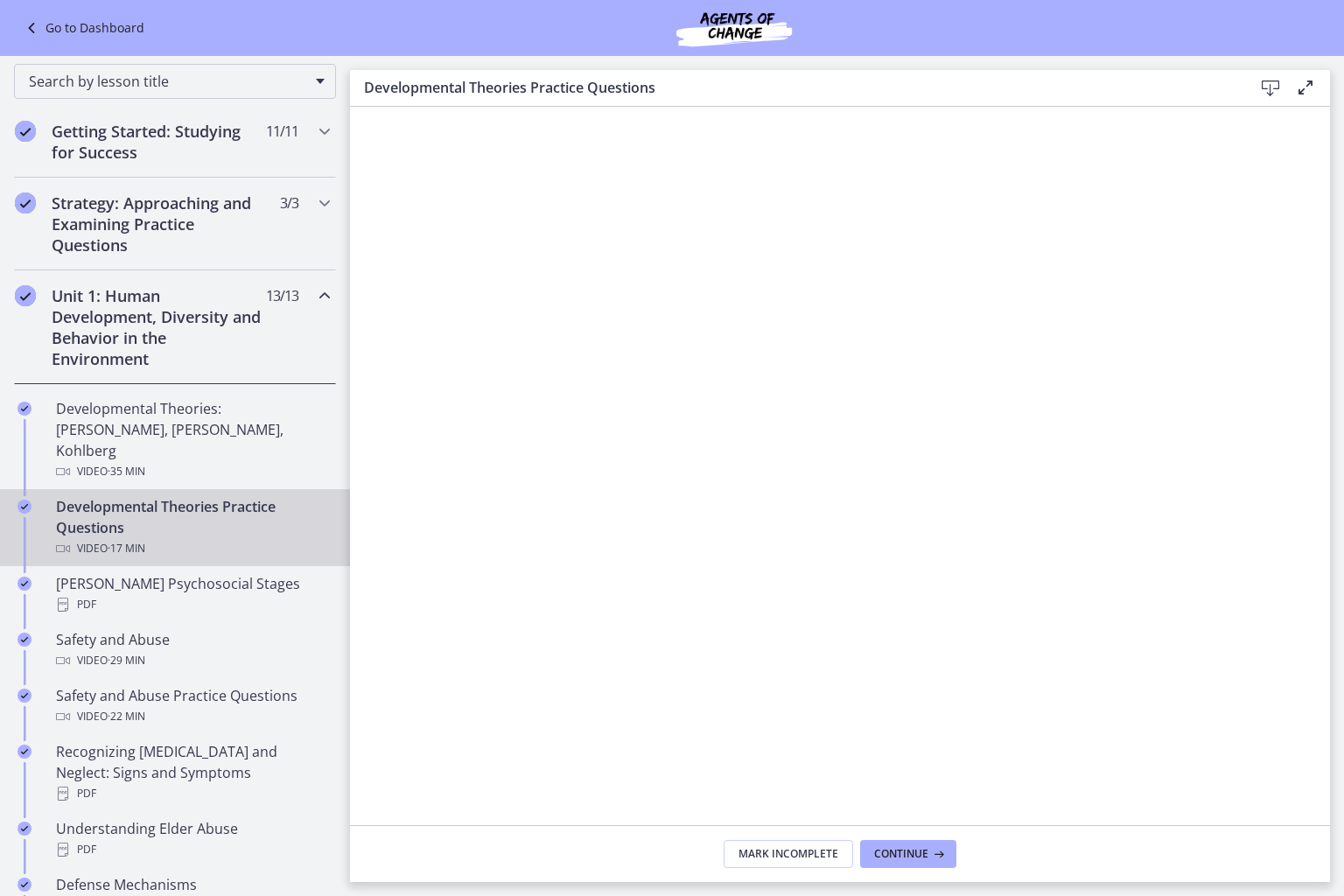
drag, startPoint x: 1590, startPoint y: 742, endPoint x: 1526, endPoint y: 597, distance: 158.5
click at [1331, 742] on div at bounding box center [840, 489] width 980 height 765
click at [1182, 871] on div "Playbar" at bounding box center [819, 851] width 727 height 38
click at [1331, 871] on icon "Fullscreen" at bounding box center [1307, 851] width 46 height 38
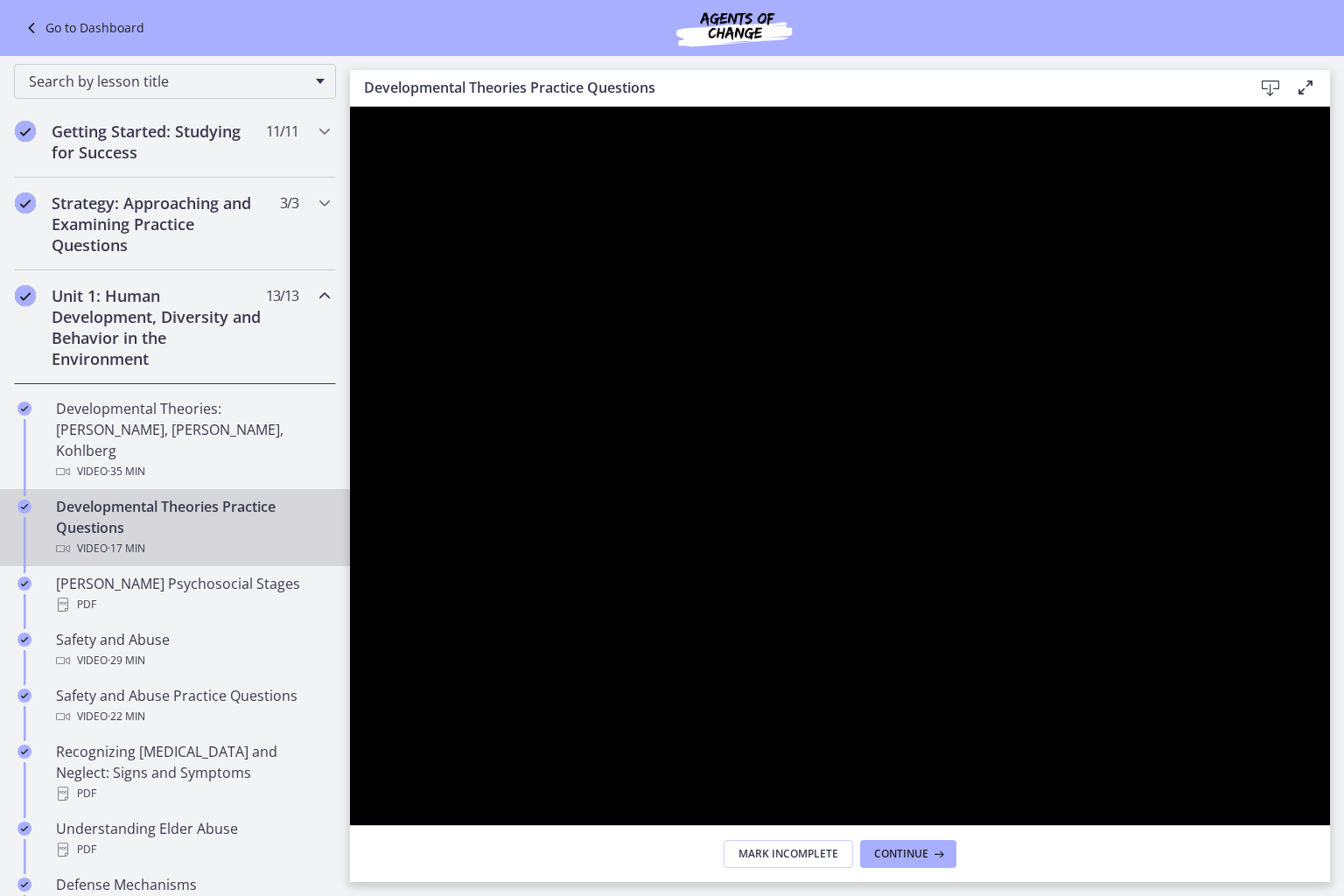
click at [1331, 871] on div at bounding box center [840, 489] width 980 height 765
